Goal: Task Accomplishment & Management: Use online tool/utility

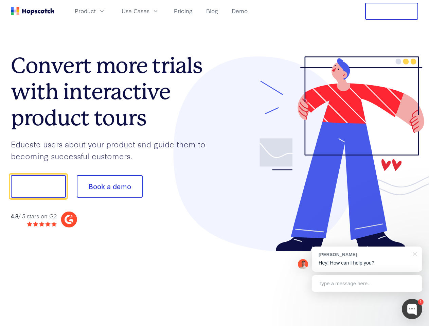
click at [215, 163] on div at bounding box center [317, 153] width 204 height 195
click at [96, 11] on span "Product" at bounding box center [85, 11] width 21 height 8
click at [149, 11] on span "Use Cases" at bounding box center [136, 11] width 28 height 8
click at [392, 11] on button "Free Trial" at bounding box center [391, 11] width 53 height 17
click at [38, 186] on button "Show me!" at bounding box center [38, 186] width 55 height 22
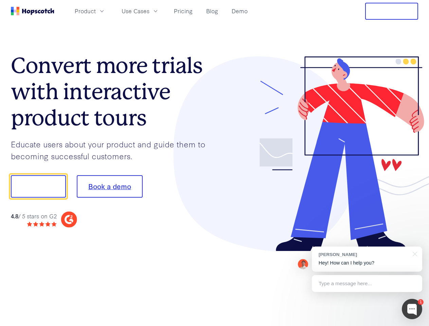
click at [109, 186] on button "Book a demo" at bounding box center [110, 186] width 66 height 22
click at [412, 309] on div at bounding box center [412, 309] width 20 height 20
click at [367, 259] on div "[PERSON_NAME] Hey! How can I help you?" at bounding box center [367, 259] width 110 height 25
click at [414, 253] on div at bounding box center [413, 254] width 17 height 14
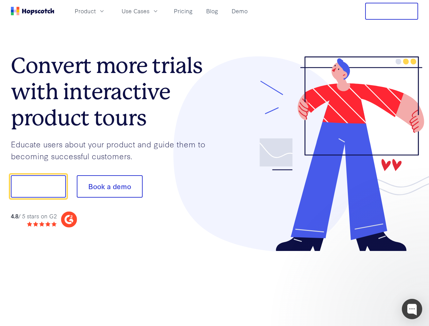
click at [367, 284] on div at bounding box center [358, 231] width 127 height 136
